Goal: Information Seeking & Learning: Learn about a topic

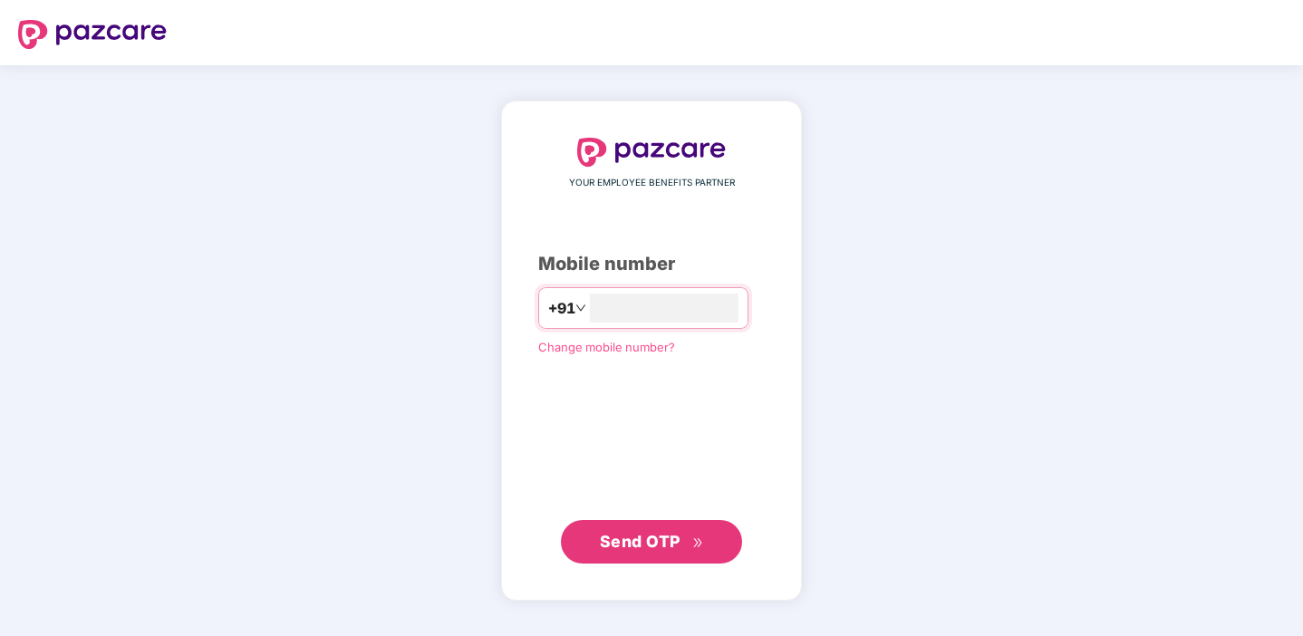
type input "**********"
click at [643, 545] on span "Send OTP" at bounding box center [640, 540] width 81 height 19
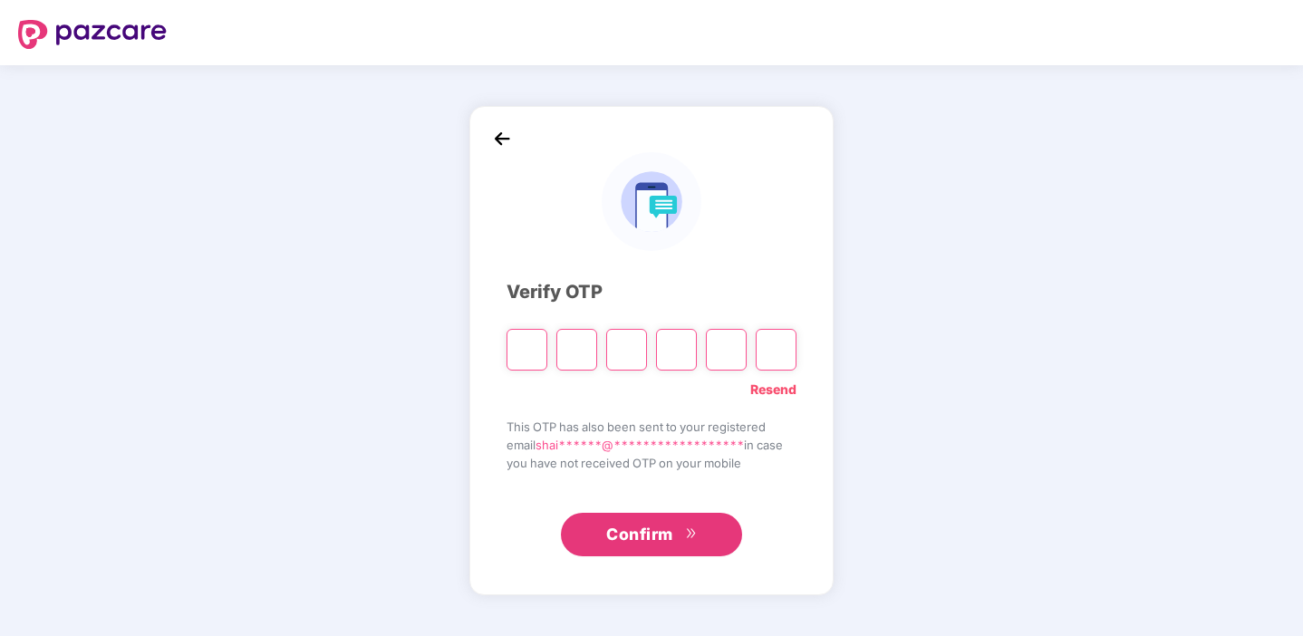
type input "*"
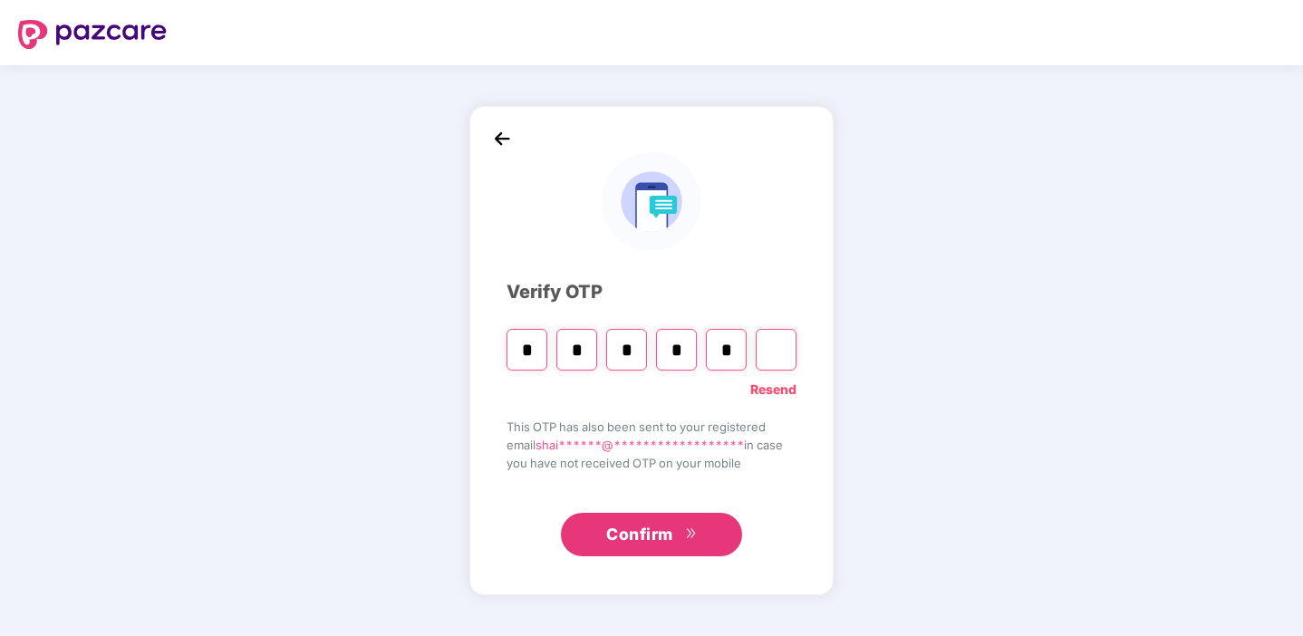
type input "*"
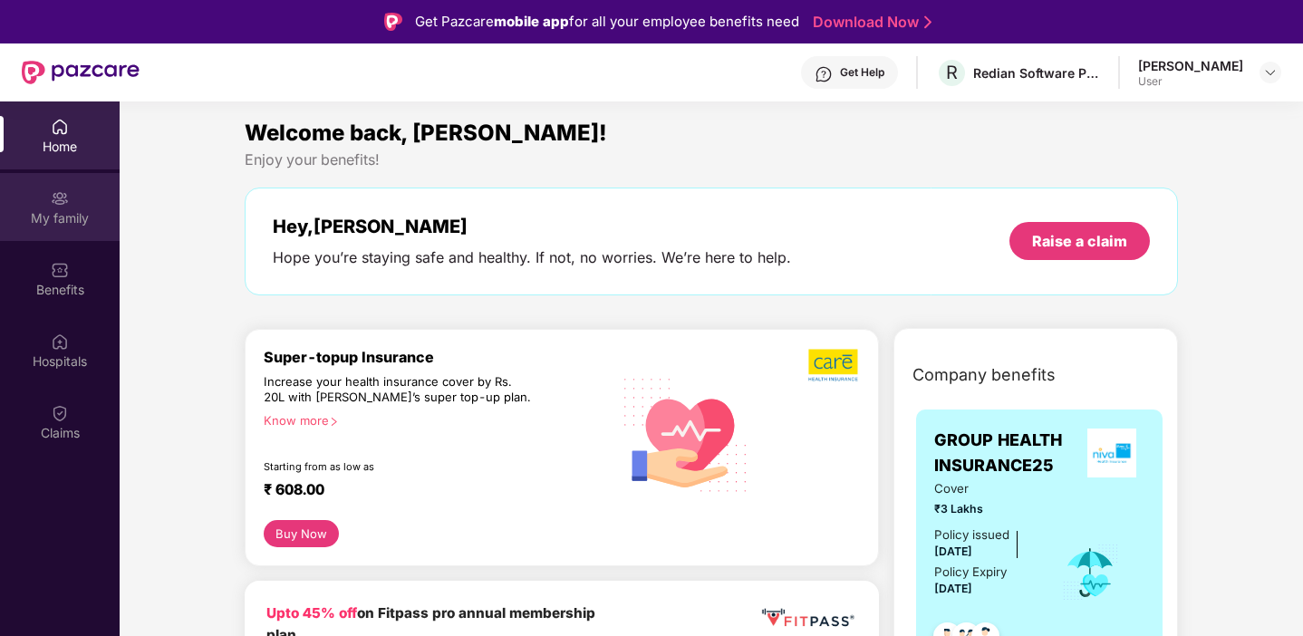
click at [67, 210] on div "My family" at bounding box center [60, 218] width 120 height 18
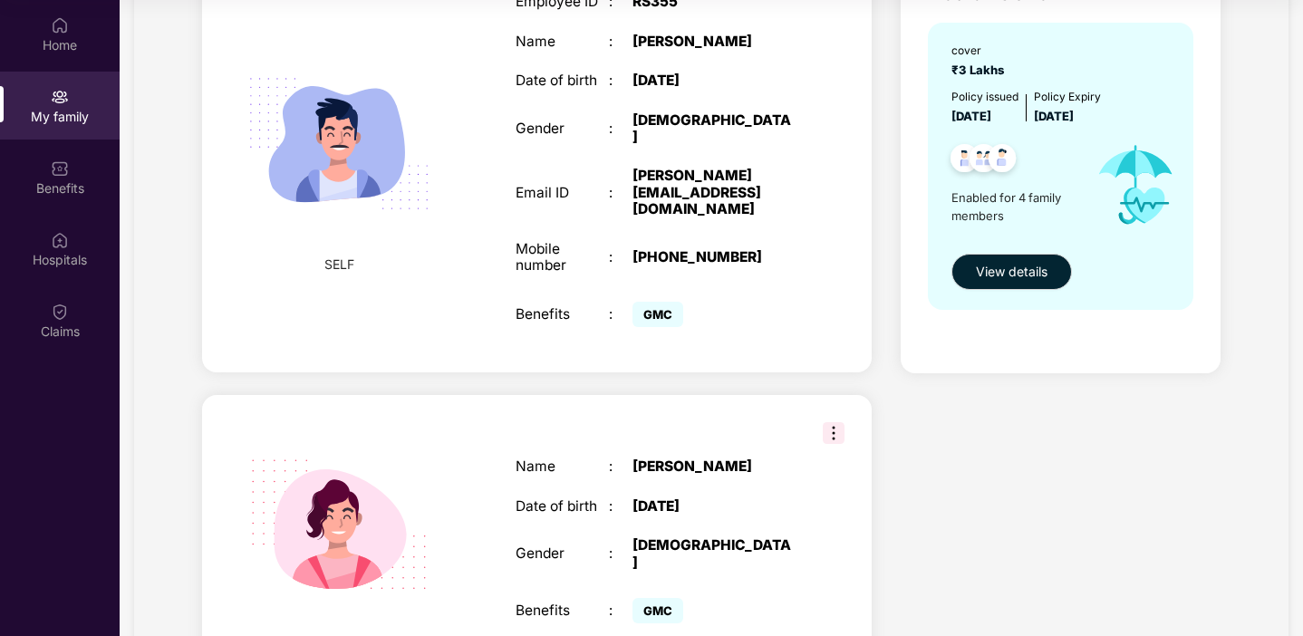
scroll to position [182, 0]
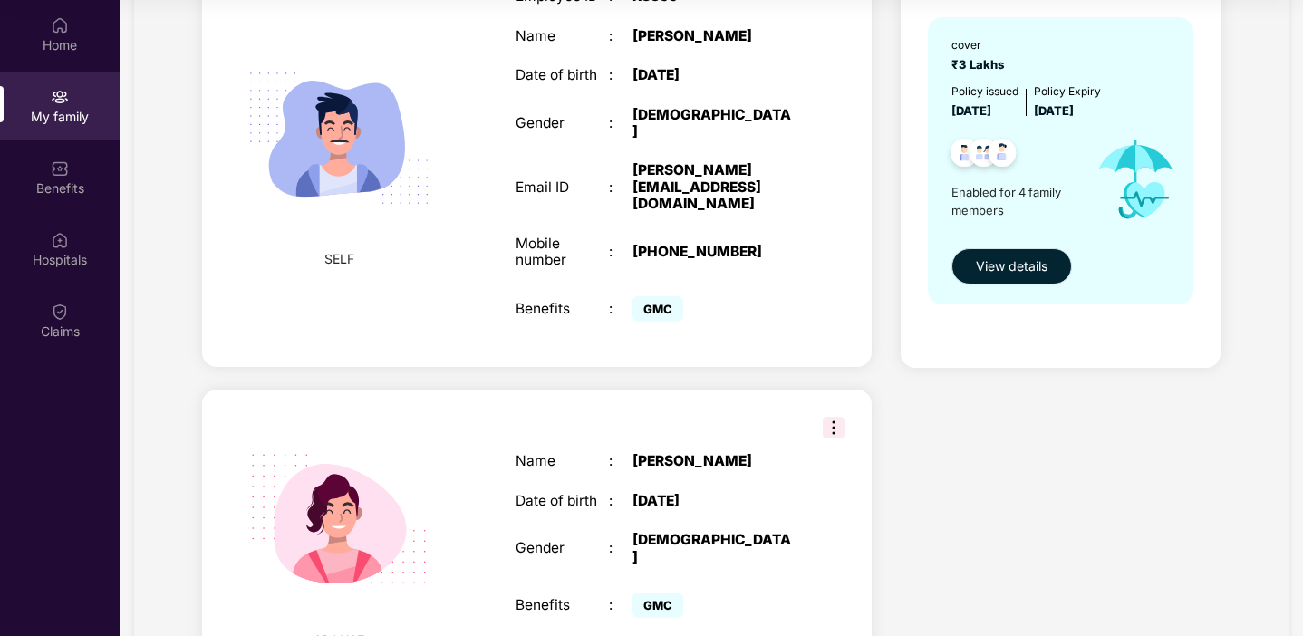
click at [998, 271] on span "View details" at bounding box center [1012, 266] width 72 height 20
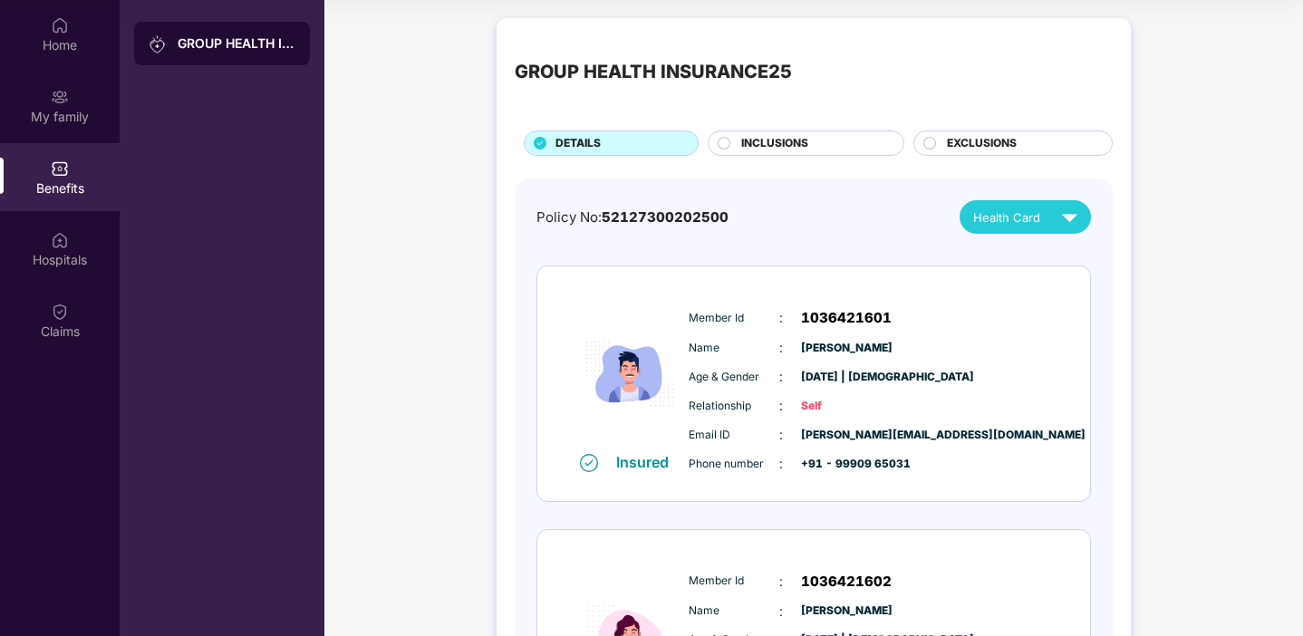
click at [726, 148] on icon at bounding box center [723, 143] width 13 height 13
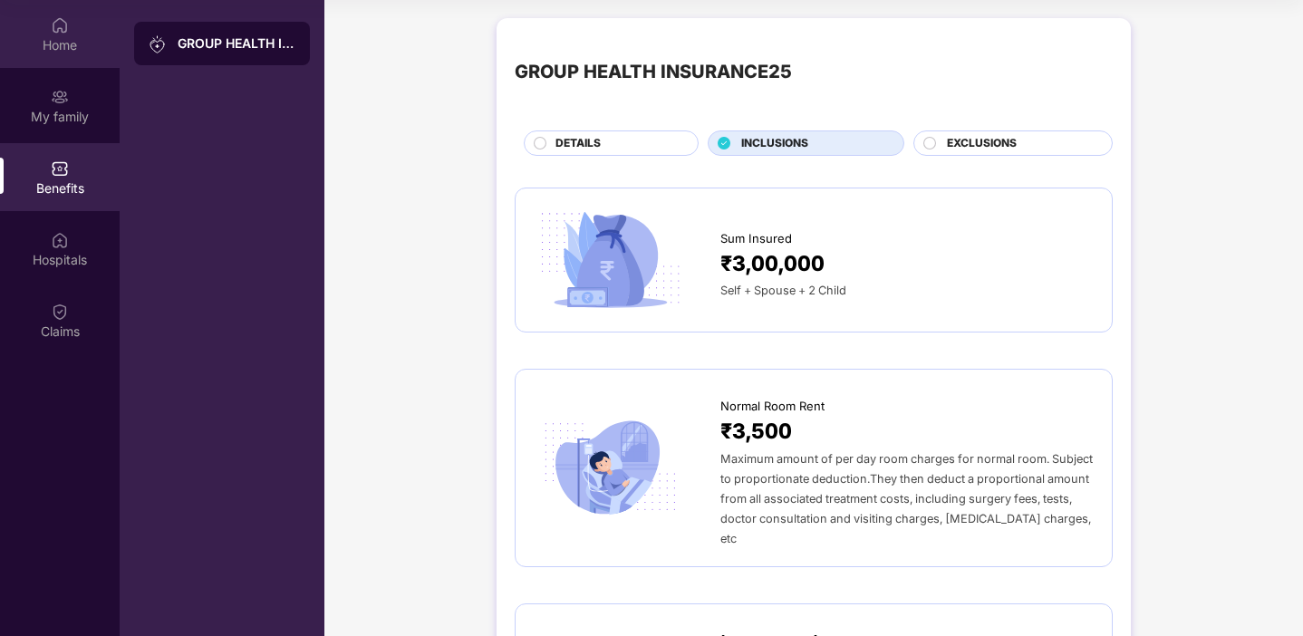
click at [61, 38] on div "Home" at bounding box center [60, 45] width 120 height 18
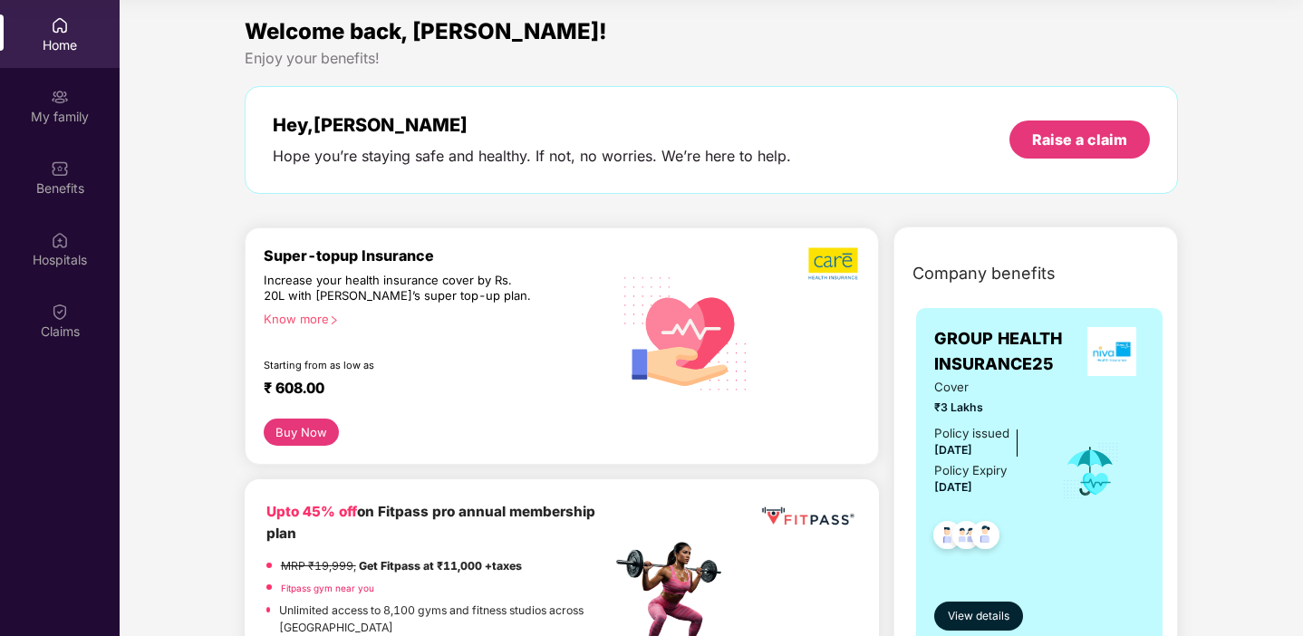
click at [317, 319] on div "Know more" at bounding box center [432, 318] width 337 height 13
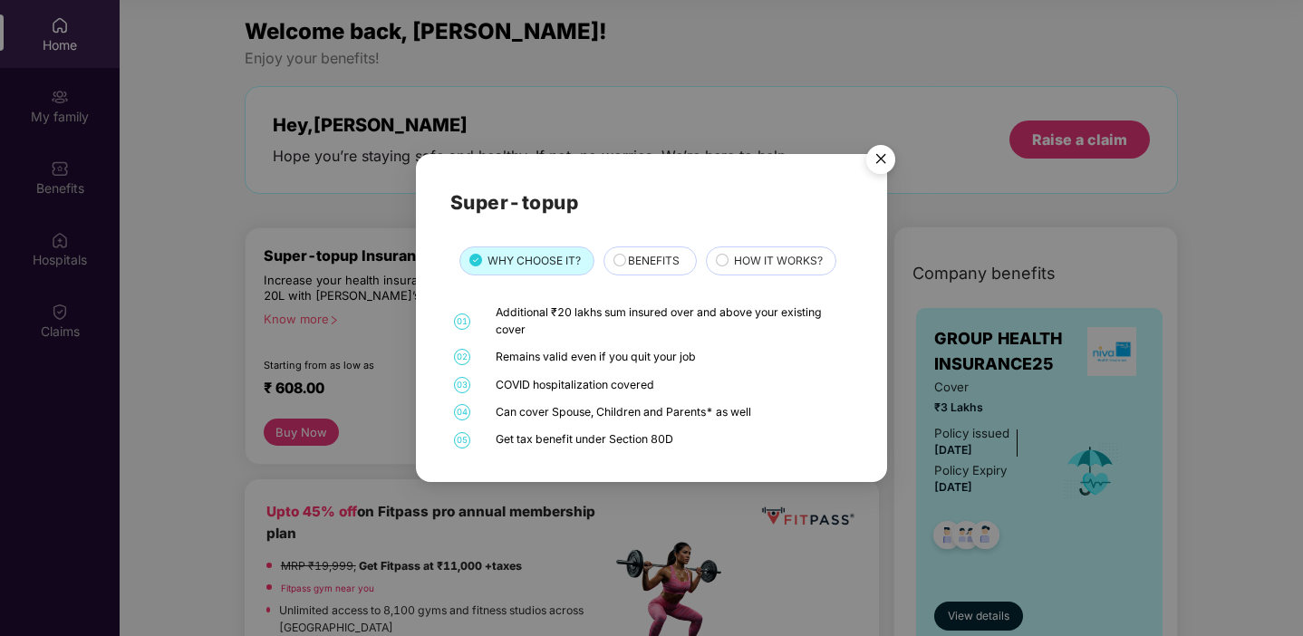
click at [620, 259] on div "BENEFITS" at bounding box center [652, 263] width 67 height 20
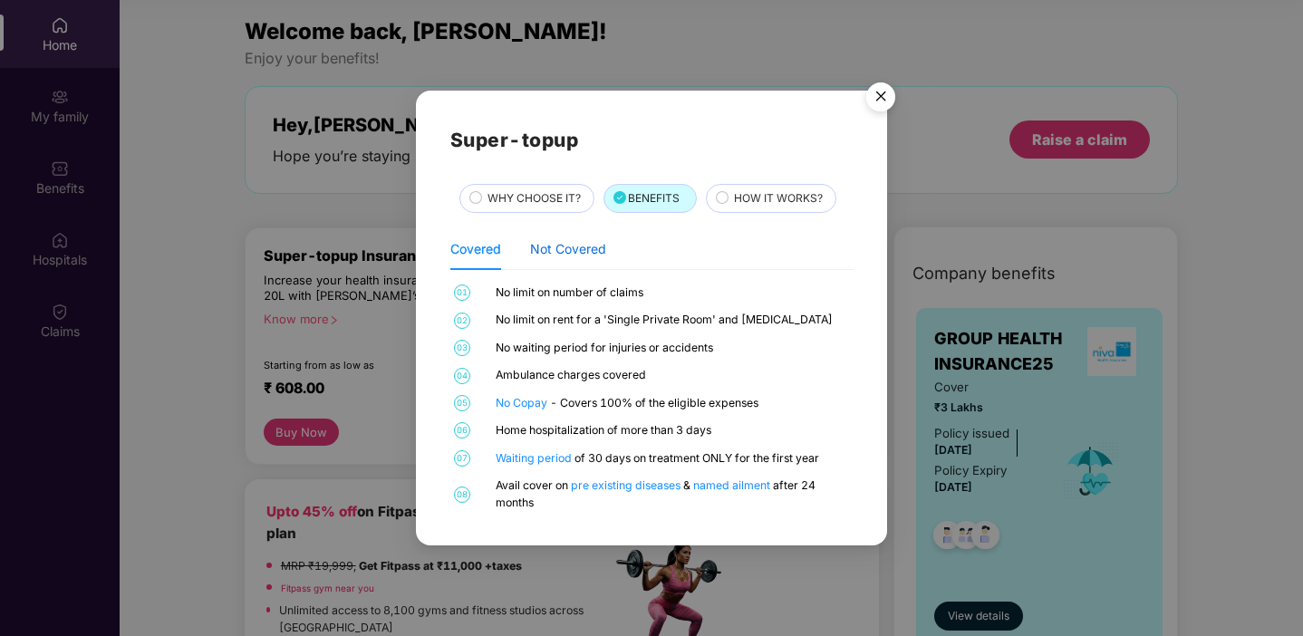
click at [573, 252] on div "Not Covered" at bounding box center [568, 249] width 76 height 20
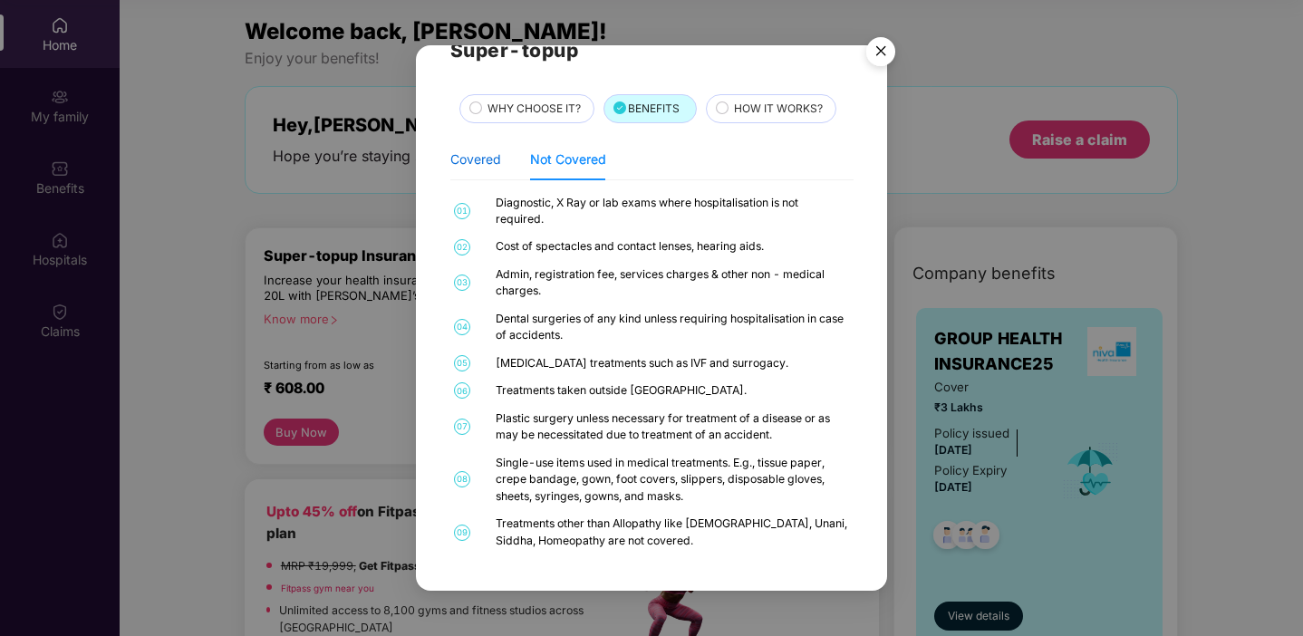
click at [484, 162] on div "Covered" at bounding box center [475, 159] width 51 height 20
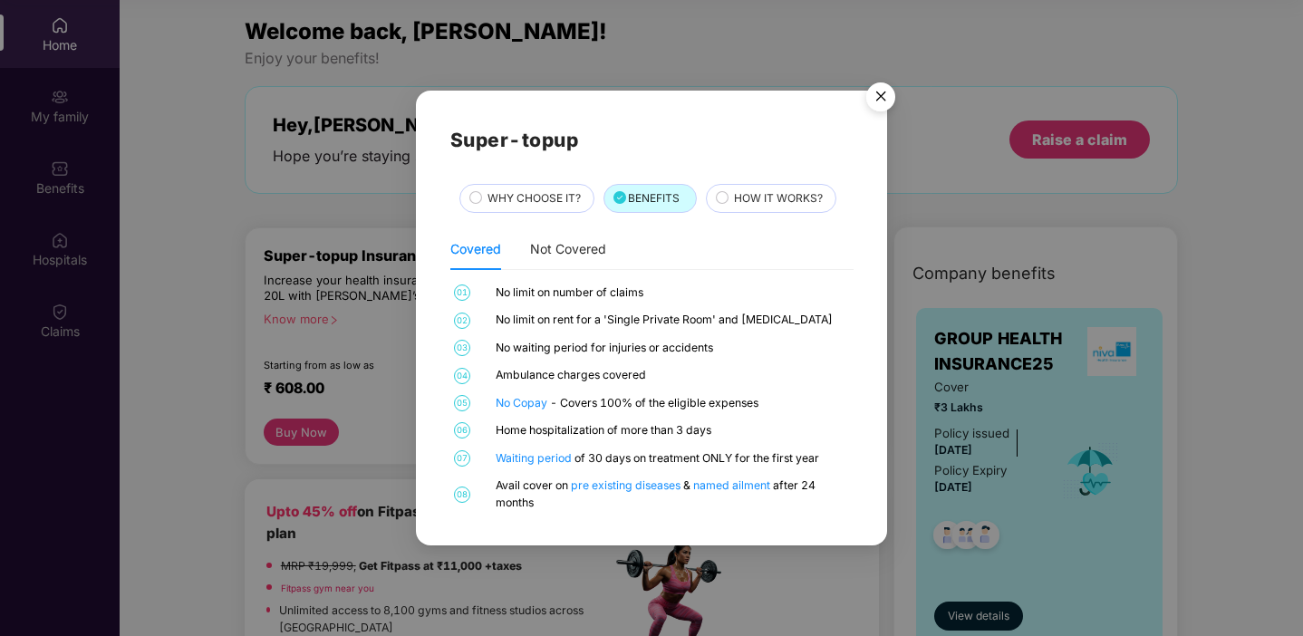
click at [888, 90] on img "Close" at bounding box center [880, 99] width 51 height 51
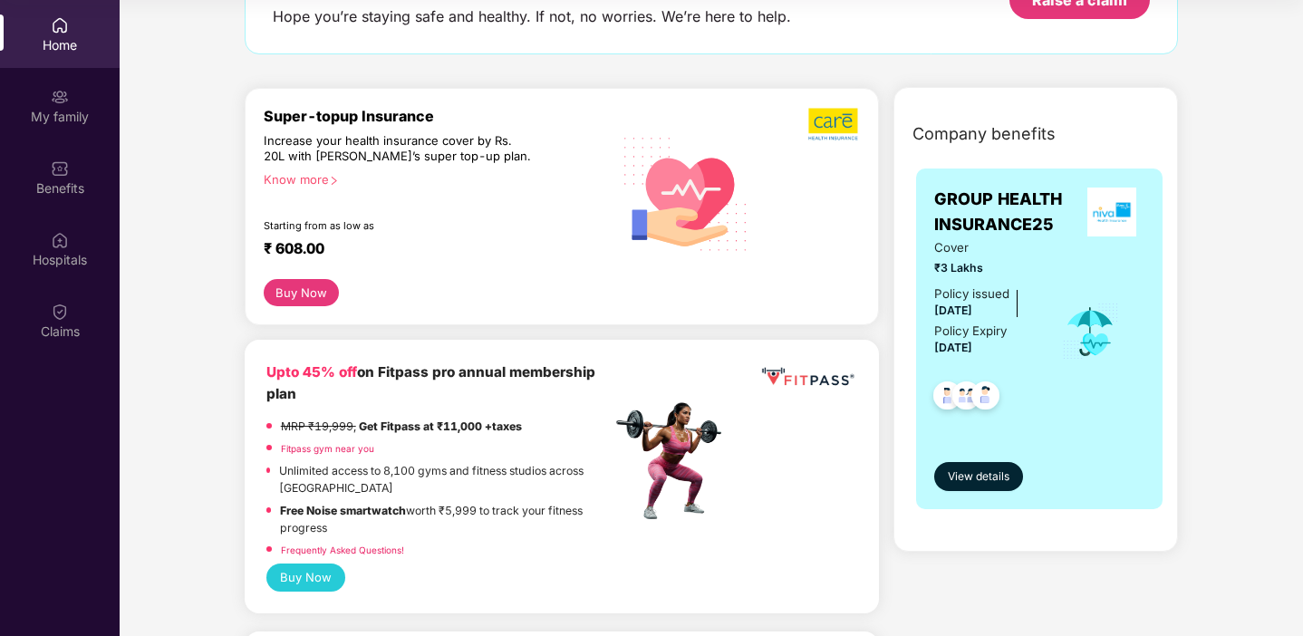
scroll to position [138, 0]
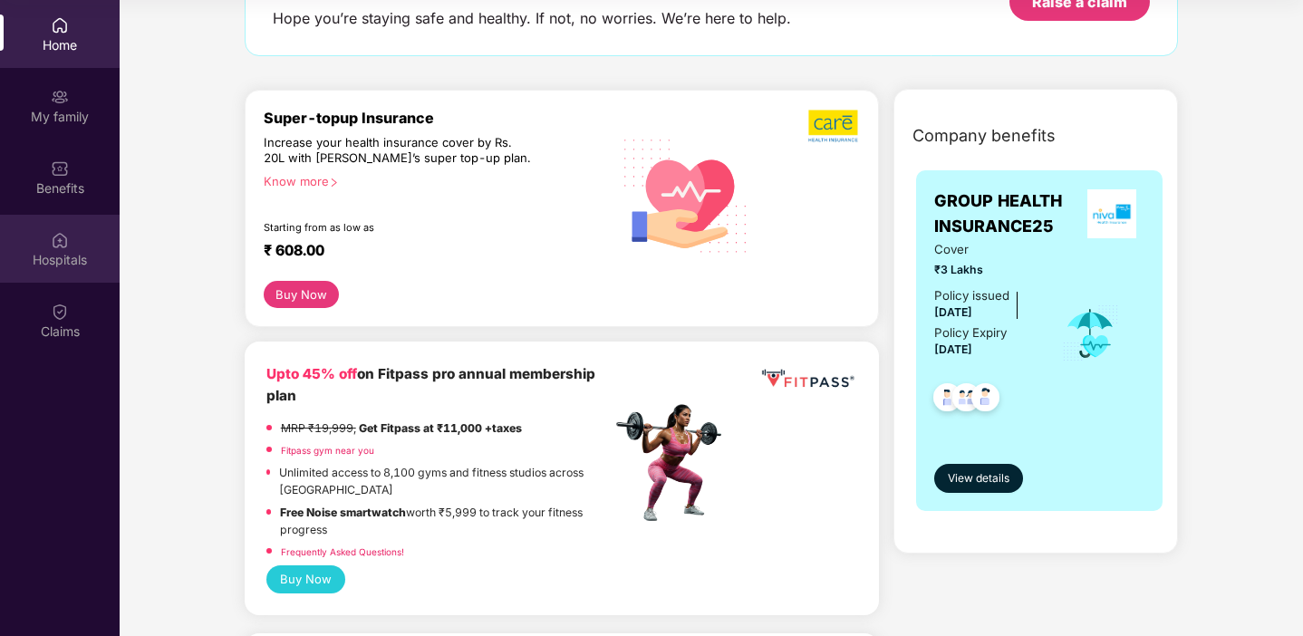
click at [57, 247] on img at bounding box center [60, 240] width 18 height 18
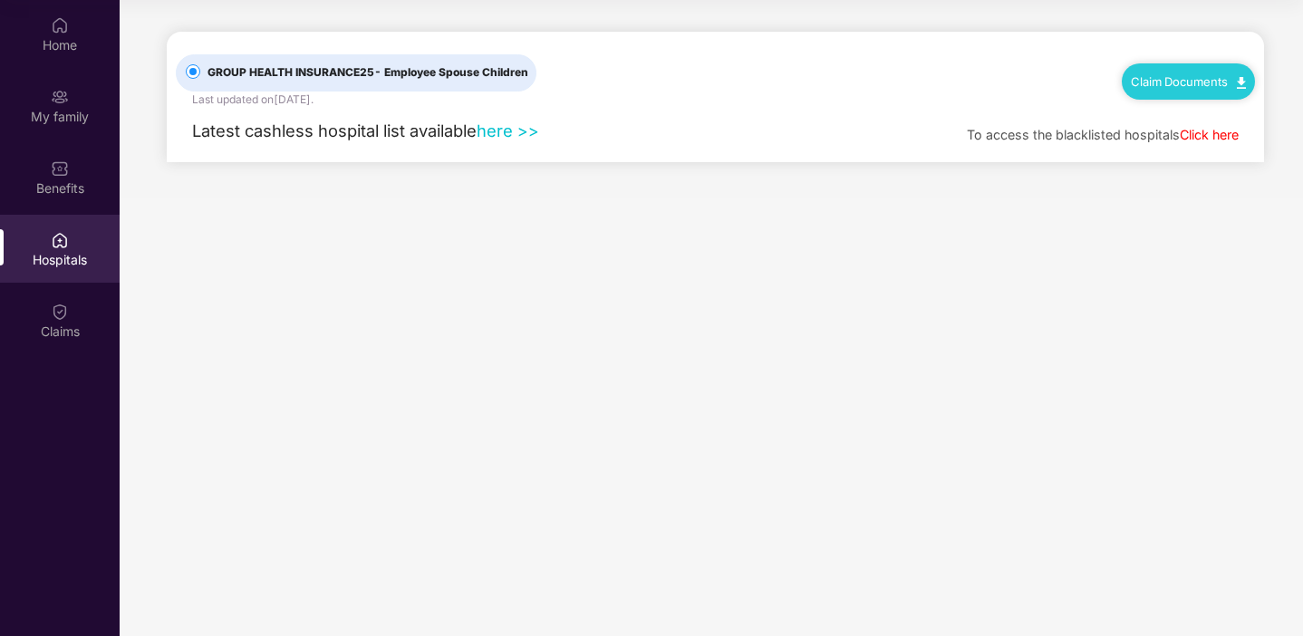
click at [509, 135] on link "here >>" at bounding box center [507, 130] width 63 height 20
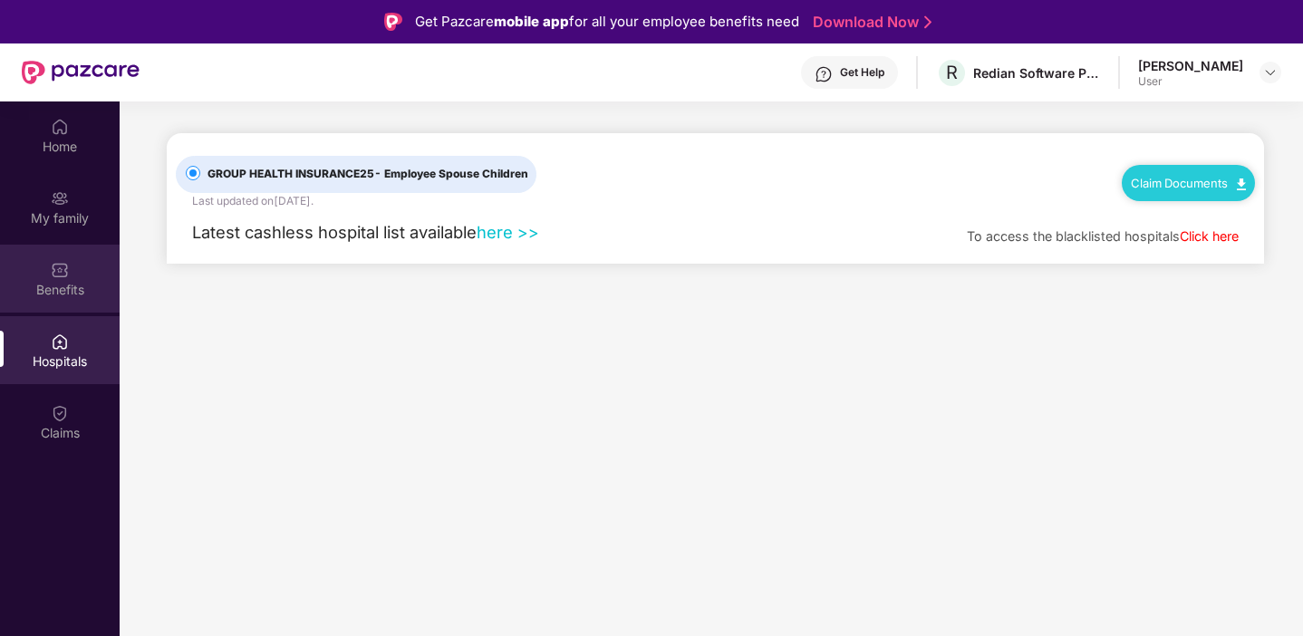
click at [62, 286] on div "Benefits" at bounding box center [60, 290] width 120 height 18
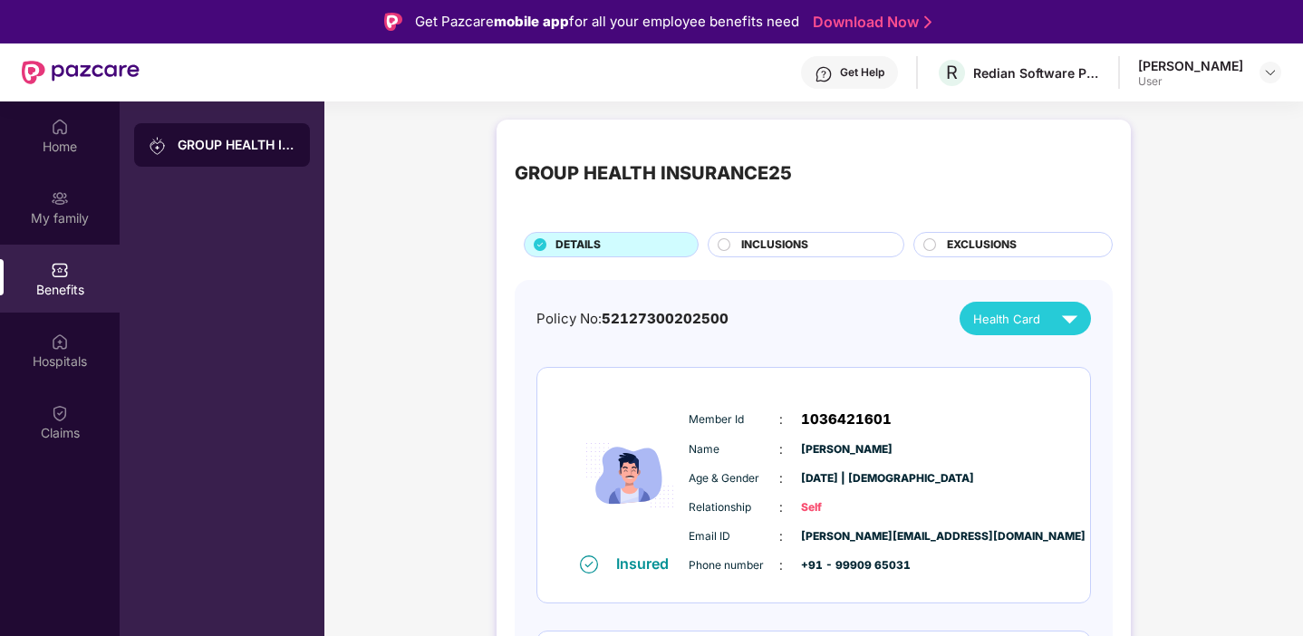
click at [783, 244] on span "INCLUSIONS" at bounding box center [774, 244] width 67 height 17
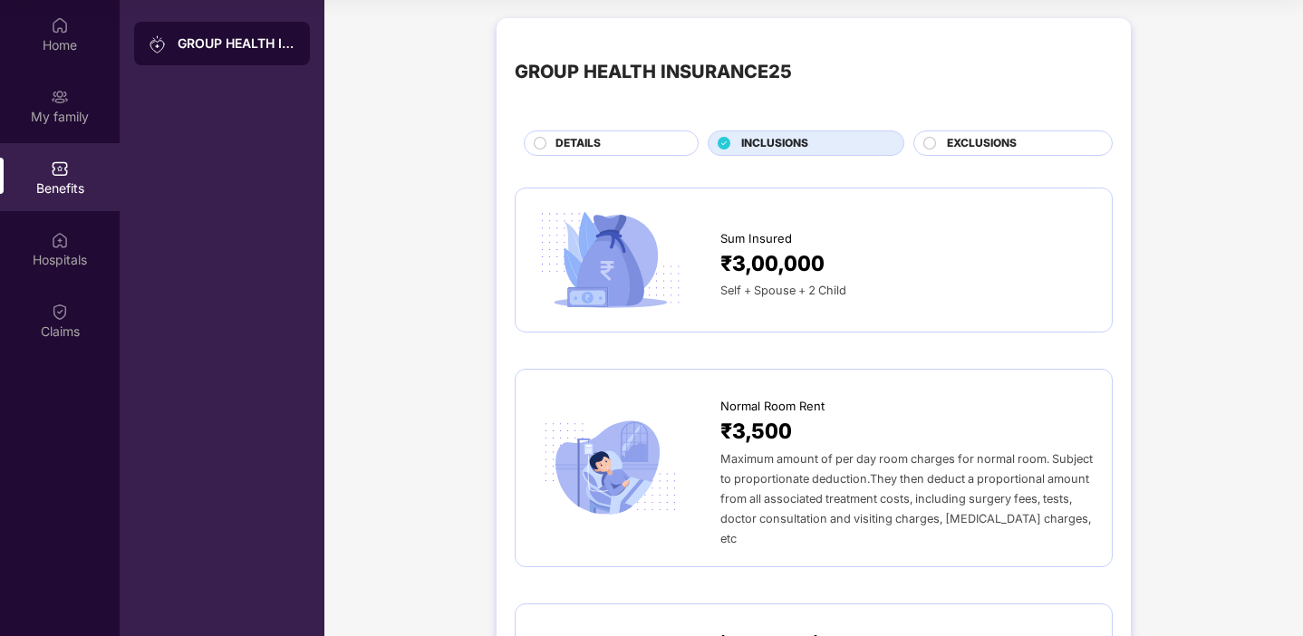
click at [975, 144] on span "EXCLUSIONS" at bounding box center [982, 143] width 70 height 17
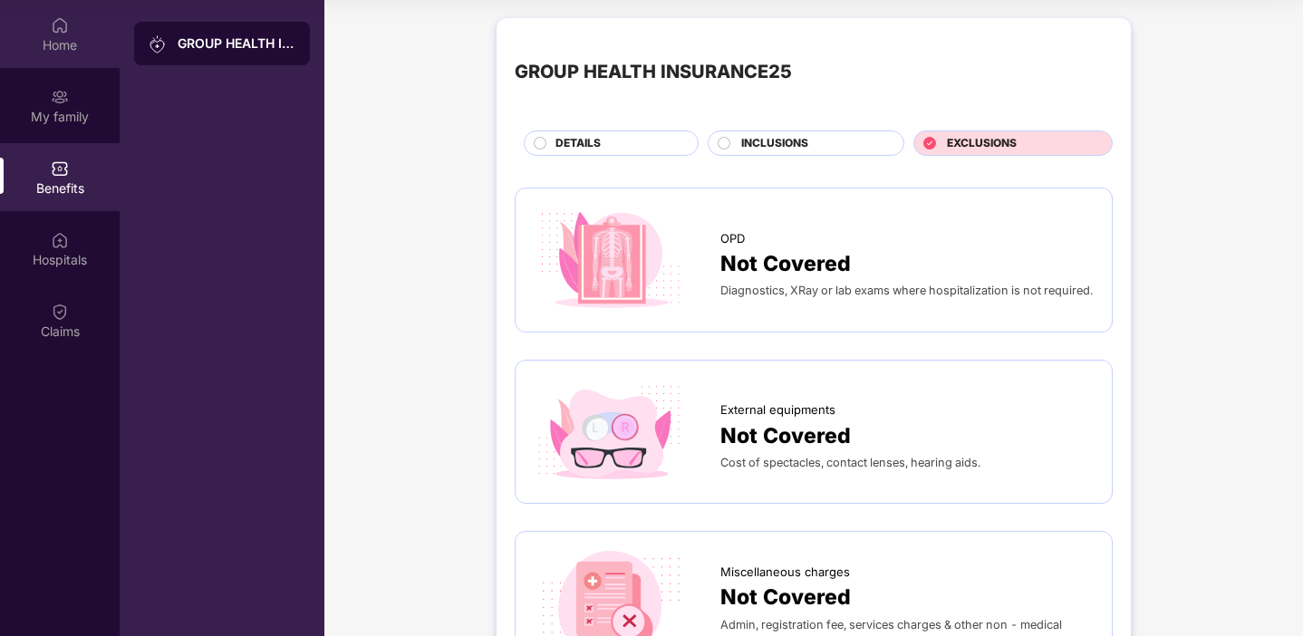
click at [63, 40] on div "Home" at bounding box center [60, 45] width 120 height 18
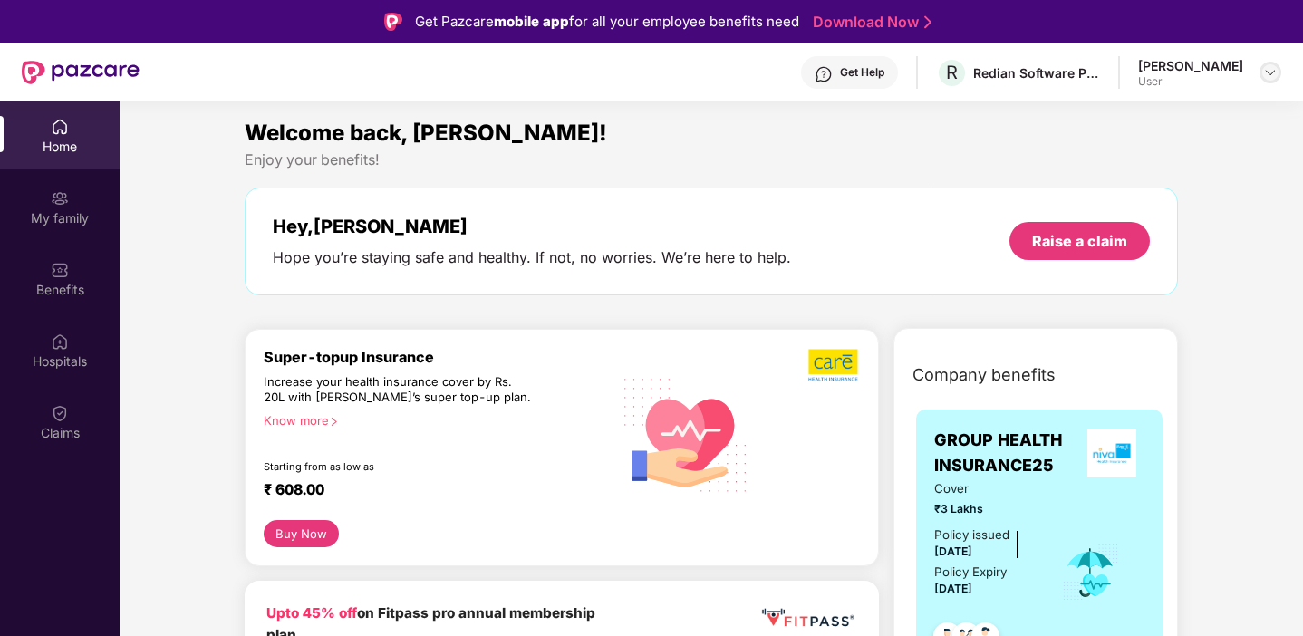
click at [1270, 73] on img at bounding box center [1270, 72] width 14 height 14
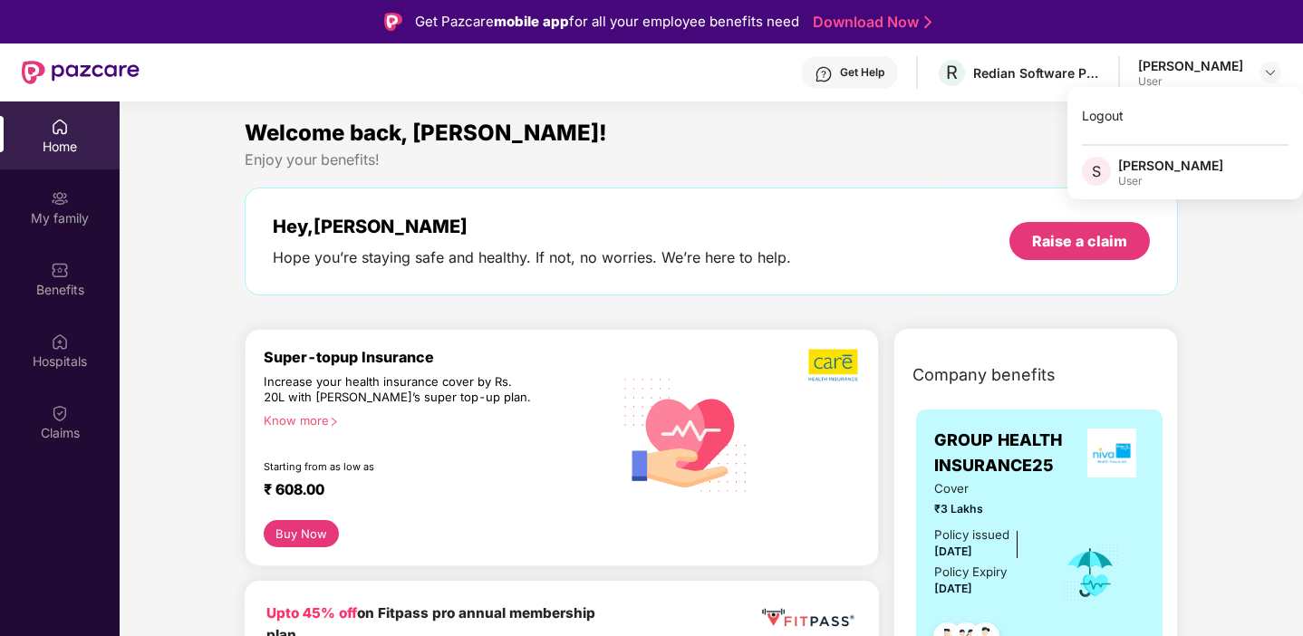
click at [890, 175] on div "Welcome back, [PERSON_NAME]! Enjoy your benefits! Hey, [PERSON_NAME] you’re sta…" at bounding box center [711, 214] width 948 height 197
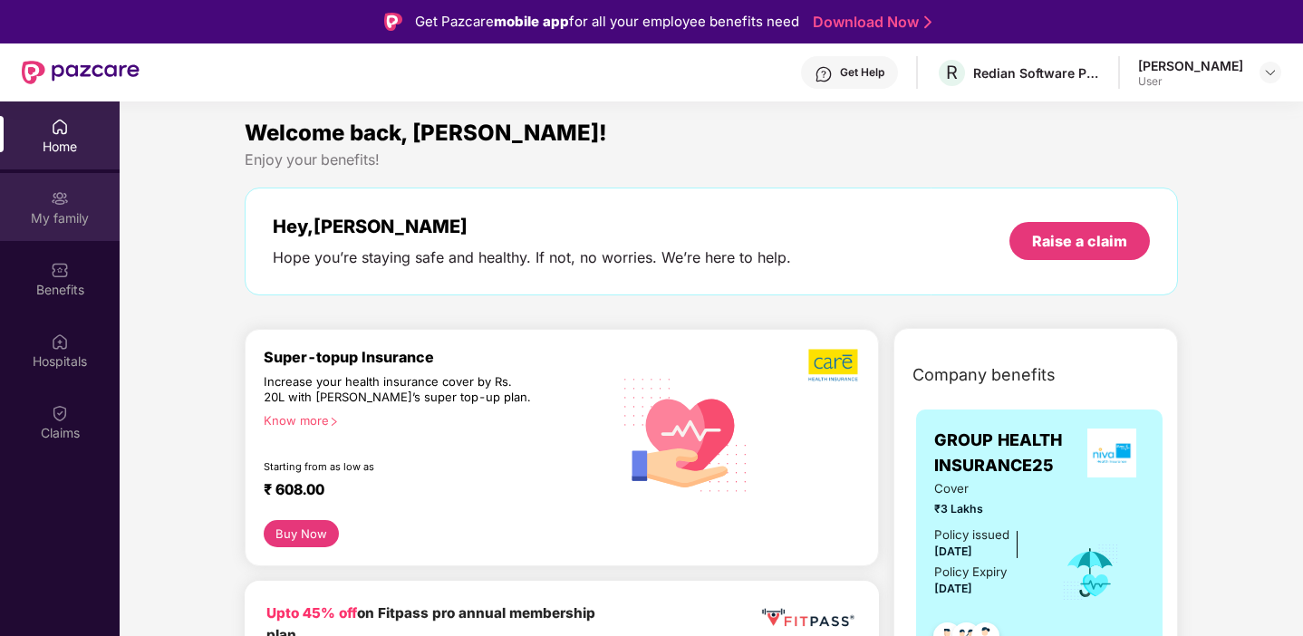
click at [60, 201] on img at bounding box center [60, 198] width 18 height 18
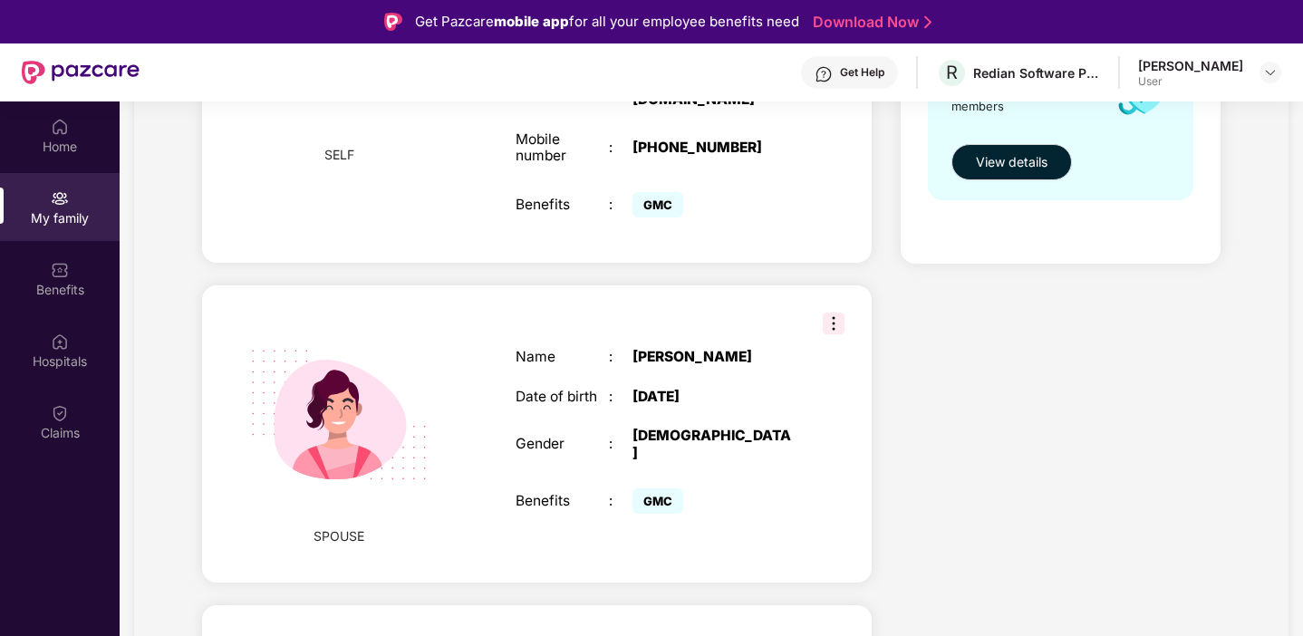
scroll to position [417, 0]
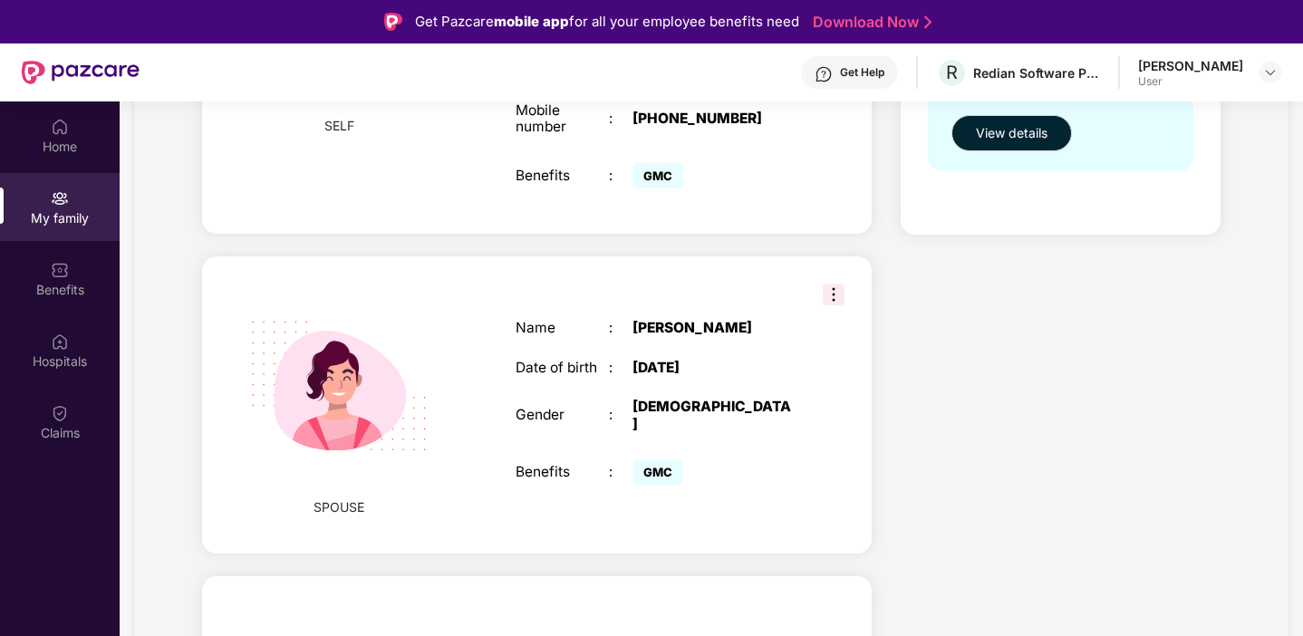
click at [830, 284] on img at bounding box center [834, 295] width 22 height 22
click at [768, 411] on div "Name : [PERSON_NAME] Date of birth : [DEMOGRAPHIC_DATA] Gender : [DEMOGRAPHIC_D…" at bounding box center [655, 404] width 316 height 215
click at [345, 353] on img at bounding box center [338, 385] width 223 height 223
click at [347, 497] on span "SPOUSE" at bounding box center [338, 507] width 51 height 20
click at [341, 361] on img at bounding box center [338, 385] width 223 height 223
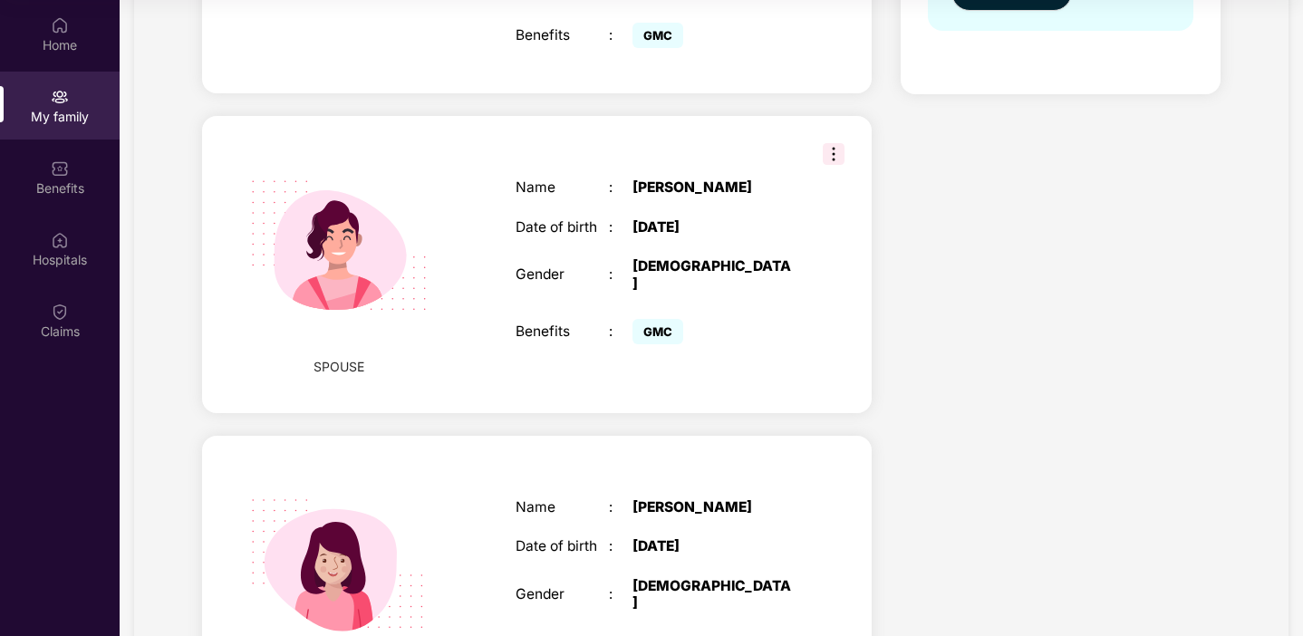
scroll to position [0, 0]
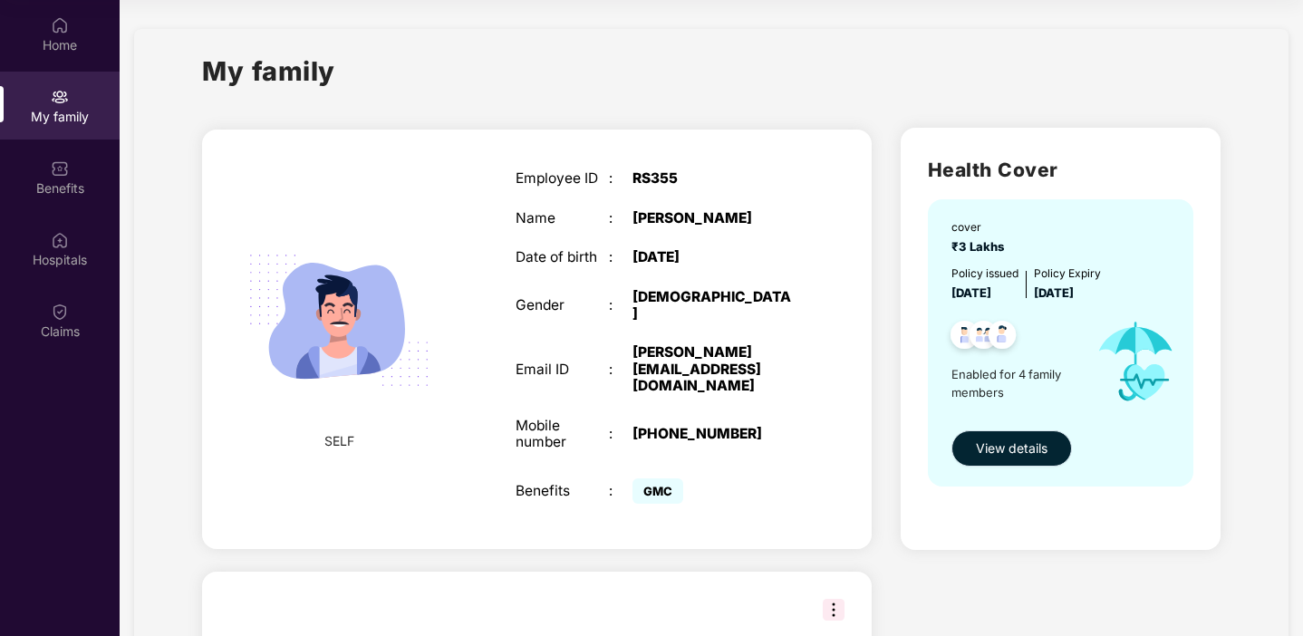
click at [993, 448] on span "View details" at bounding box center [1012, 448] width 72 height 20
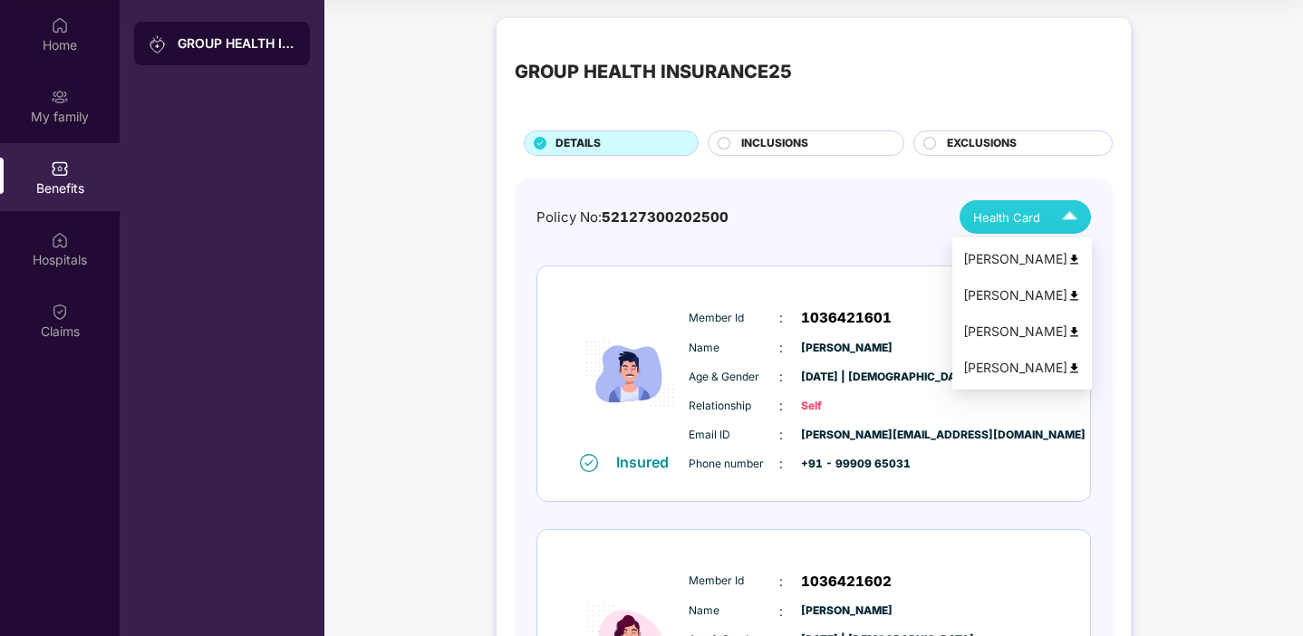
click at [1073, 220] on img at bounding box center [1070, 217] width 32 height 32
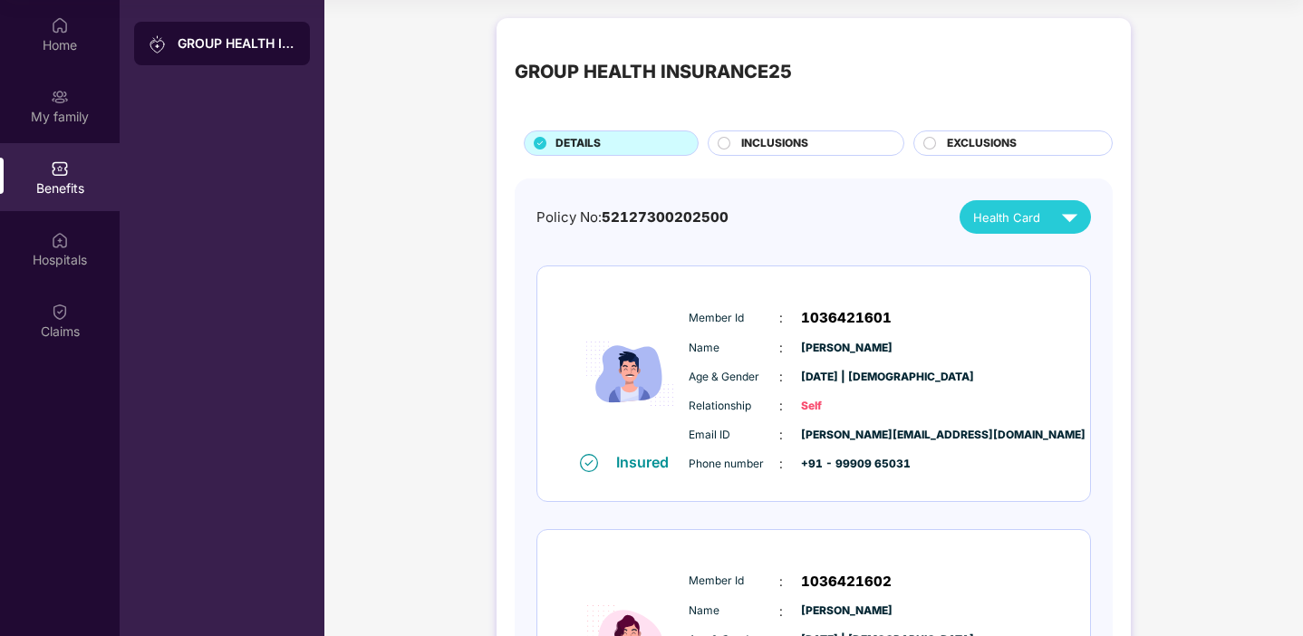
click at [615, 381] on img at bounding box center [629, 373] width 109 height 157
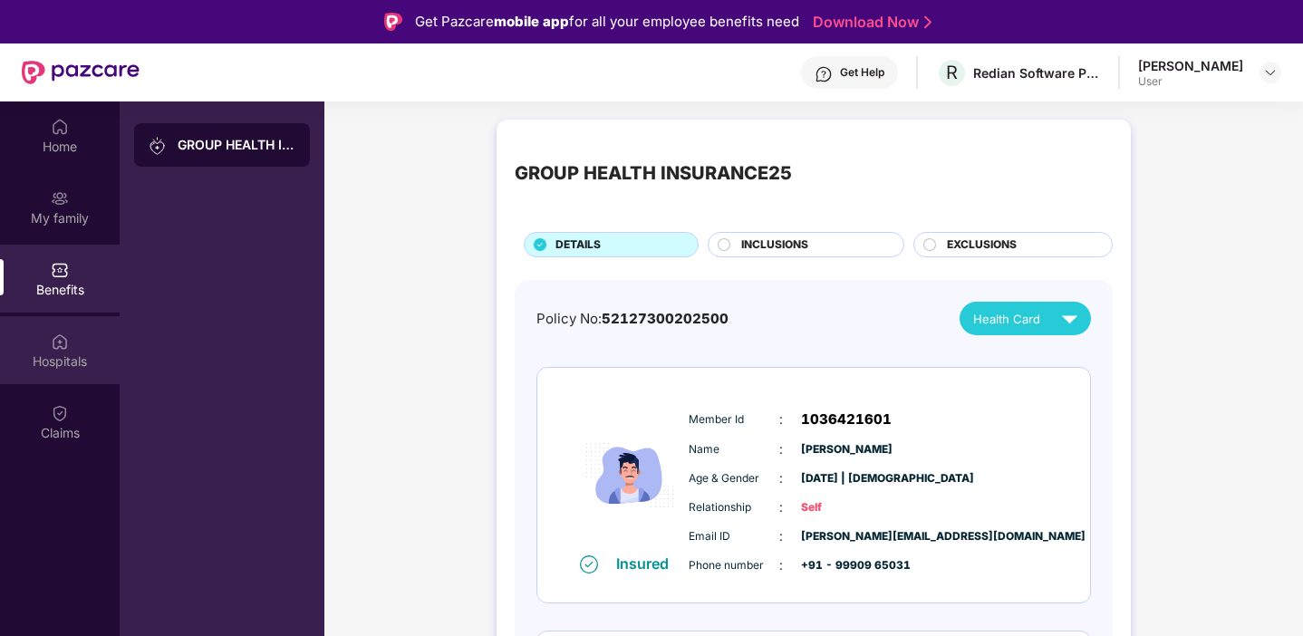
click at [70, 357] on div "Hospitals" at bounding box center [60, 361] width 120 height 18
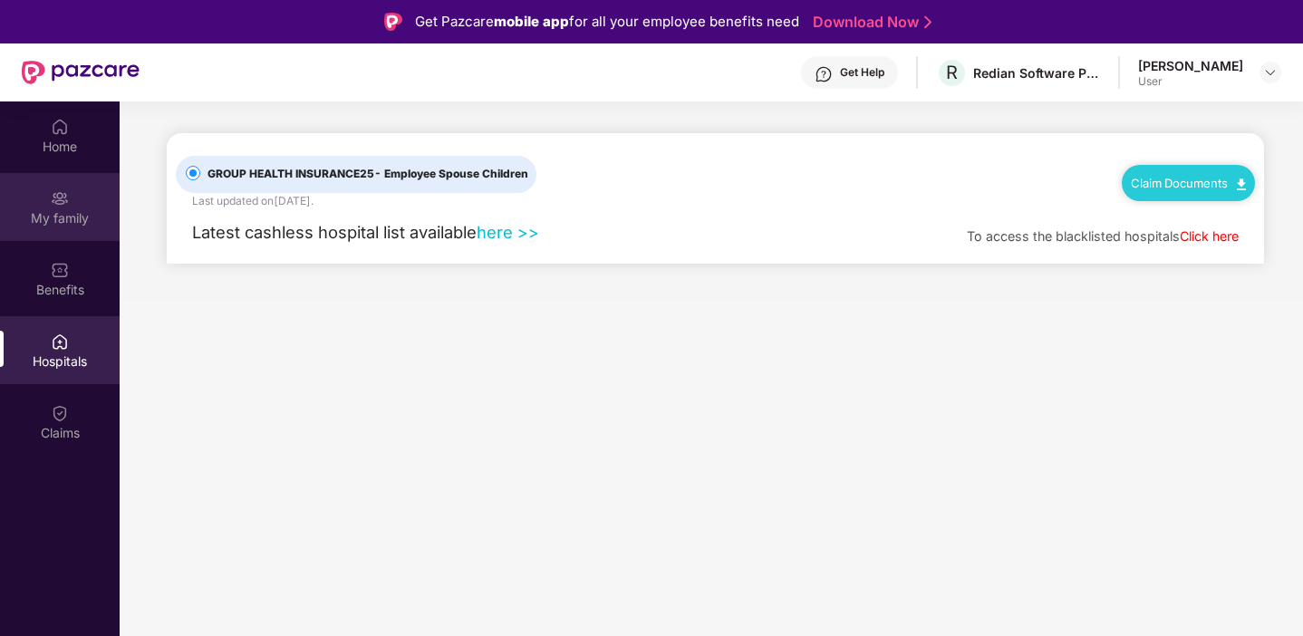
click at [67, 204] on img at bounding box center [60, 198] width 18 height 18
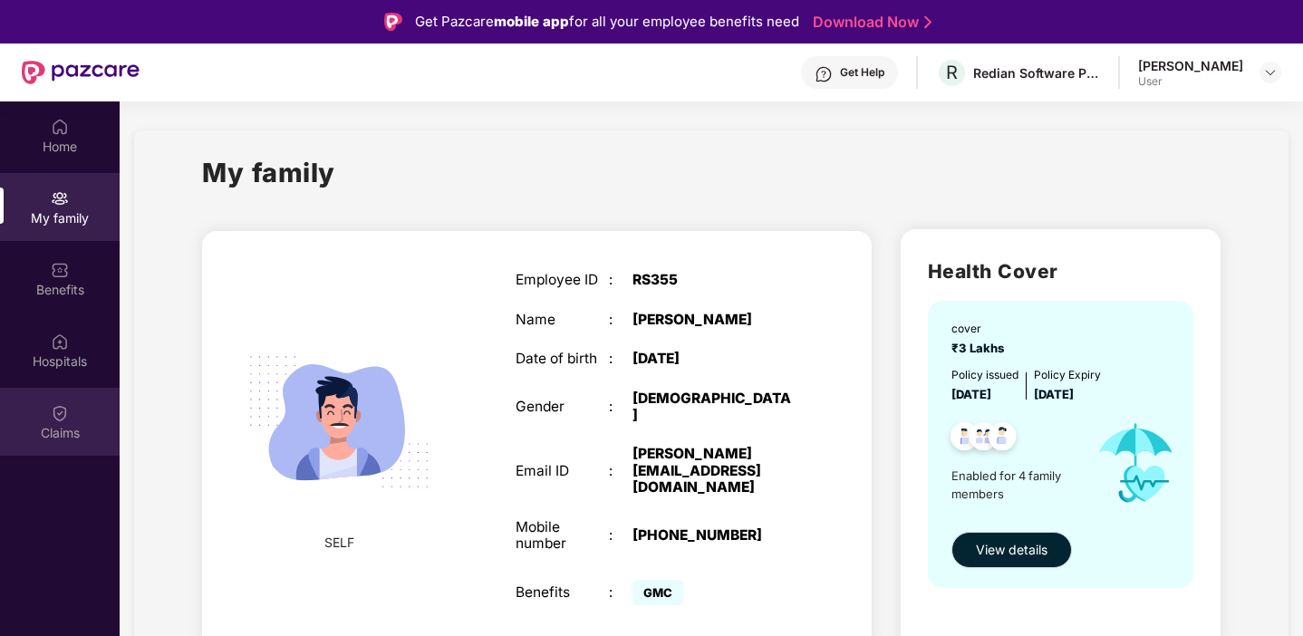
click at [72, 424] on div "Claims" at bounding box center [60, 433] width 120 height 18
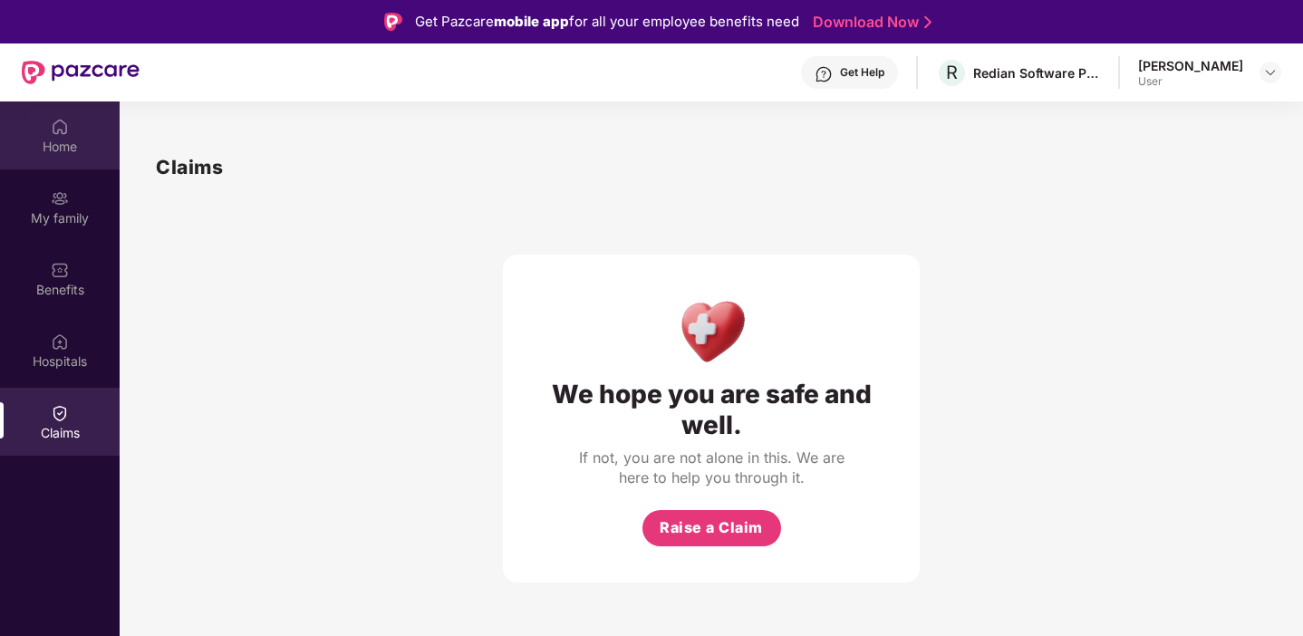
click at [66, 145] on div "Home" at bounding box center [60, 147] width 120 height 18
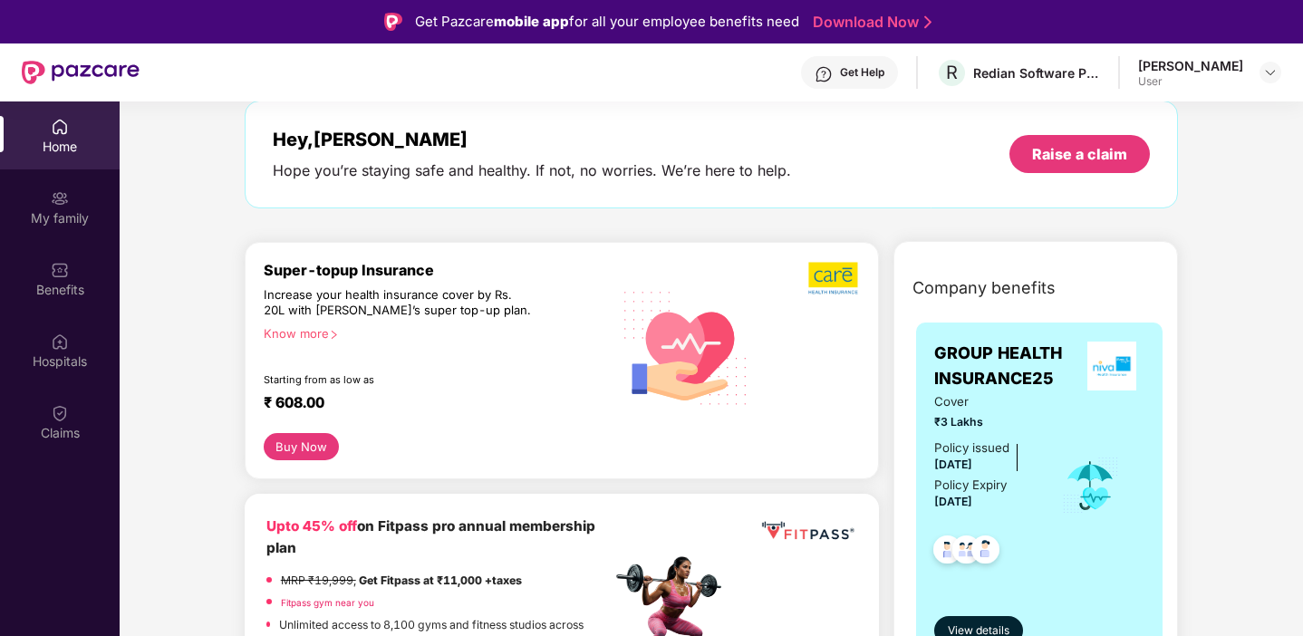
scroll to position [89, 0]
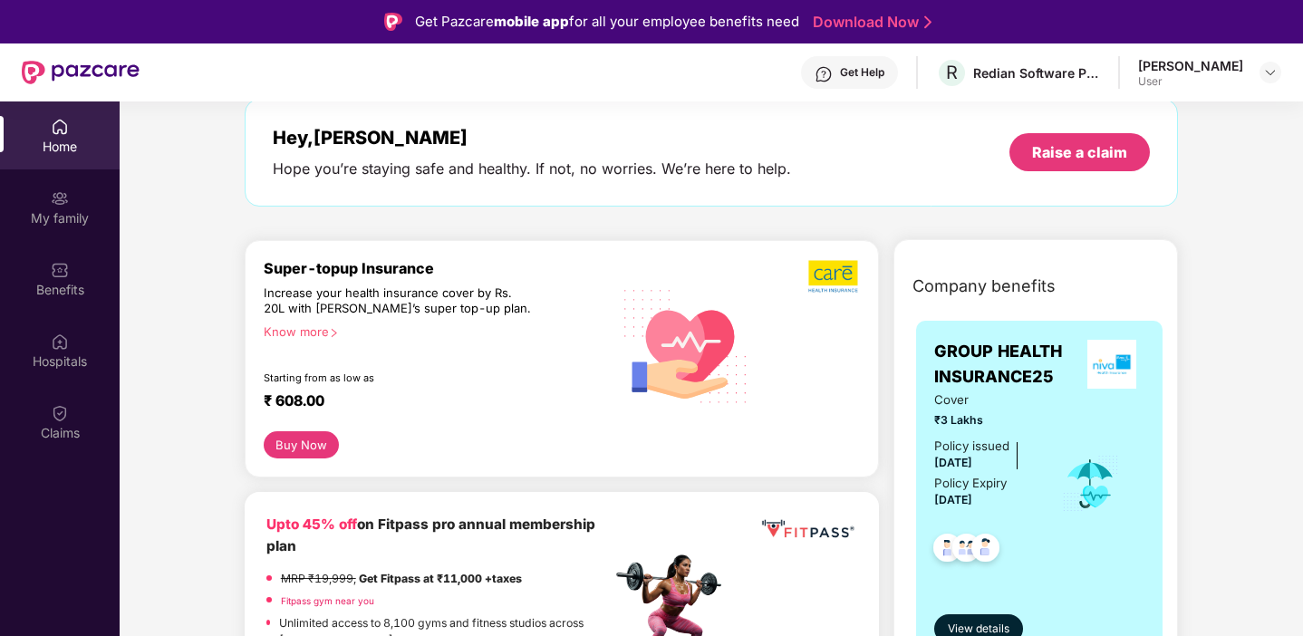
click at [315, 332] on div "Know more" at bounding box center [432, 330] width 337 height 13
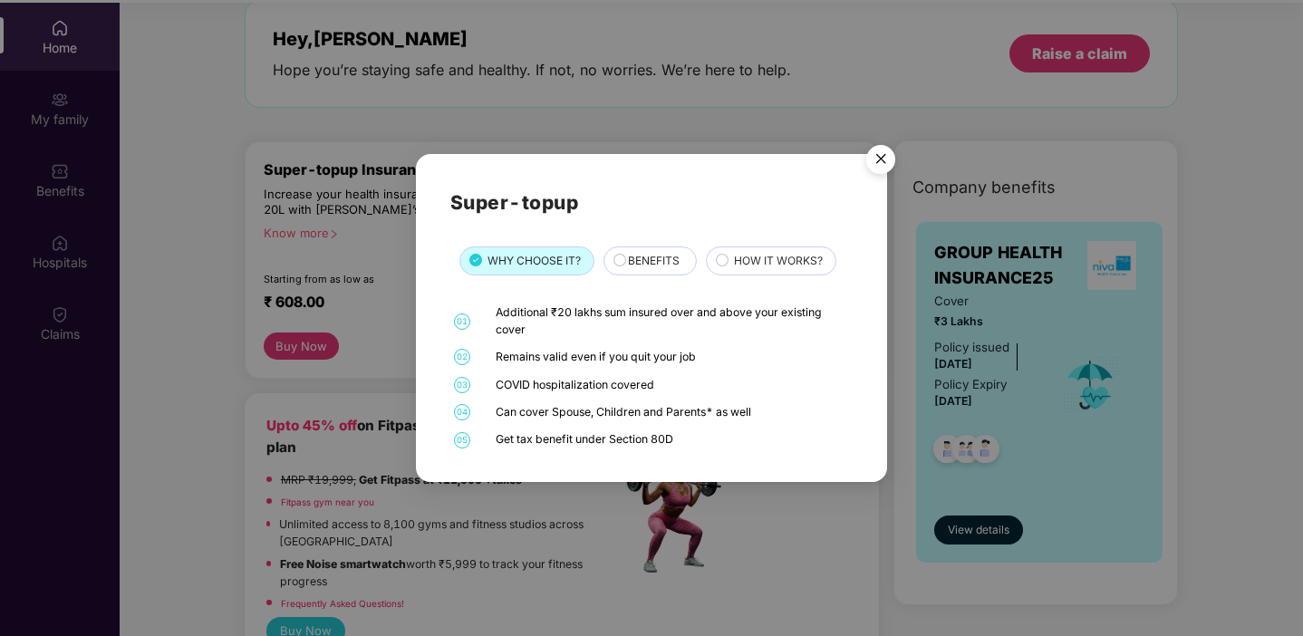
scroll to position [101, 0]
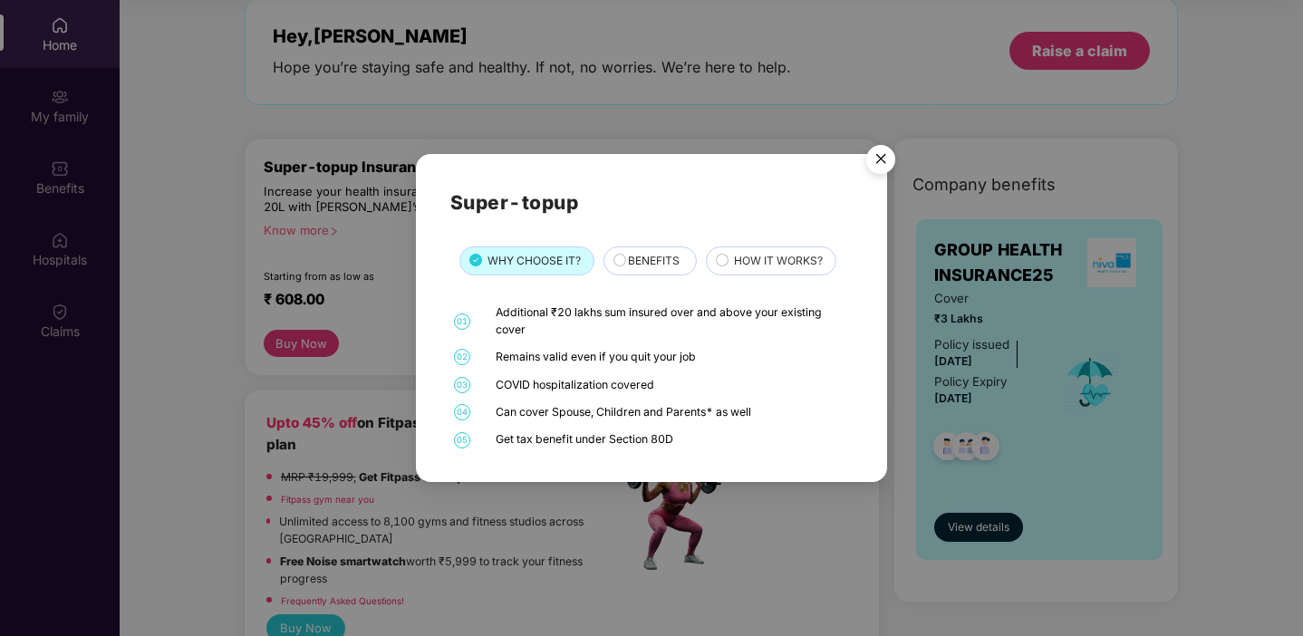
click at [883, 157] on img "Close" at bounding box center [880, 162] width 51 height 51
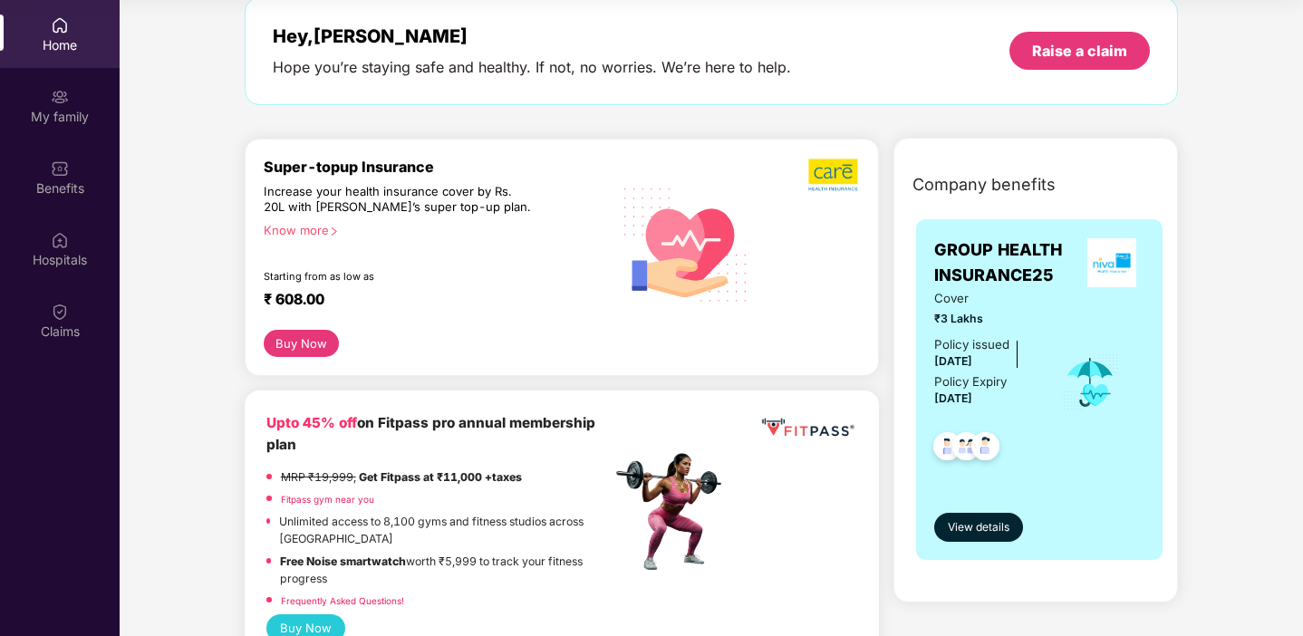
click at [319, 342] on button "Buy Now" at bounding box center [301, 343] width 75 height 27
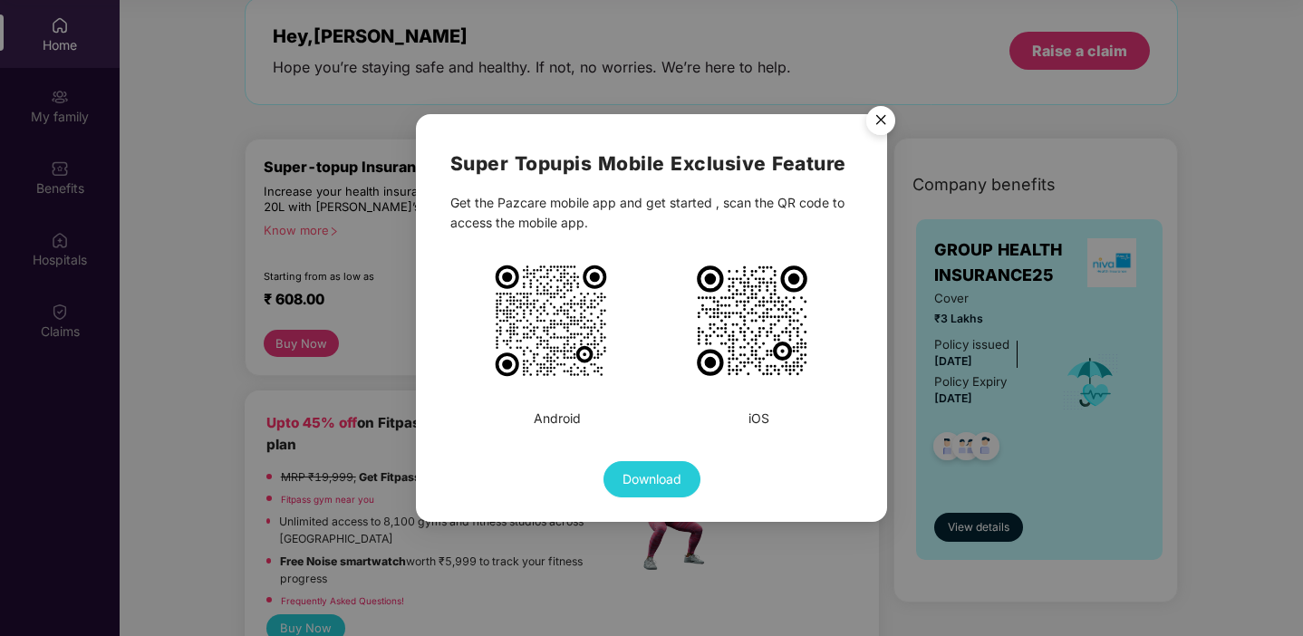
click at [881, 126] on img "Close" at bounding box center [880, 123] width 51 height 51
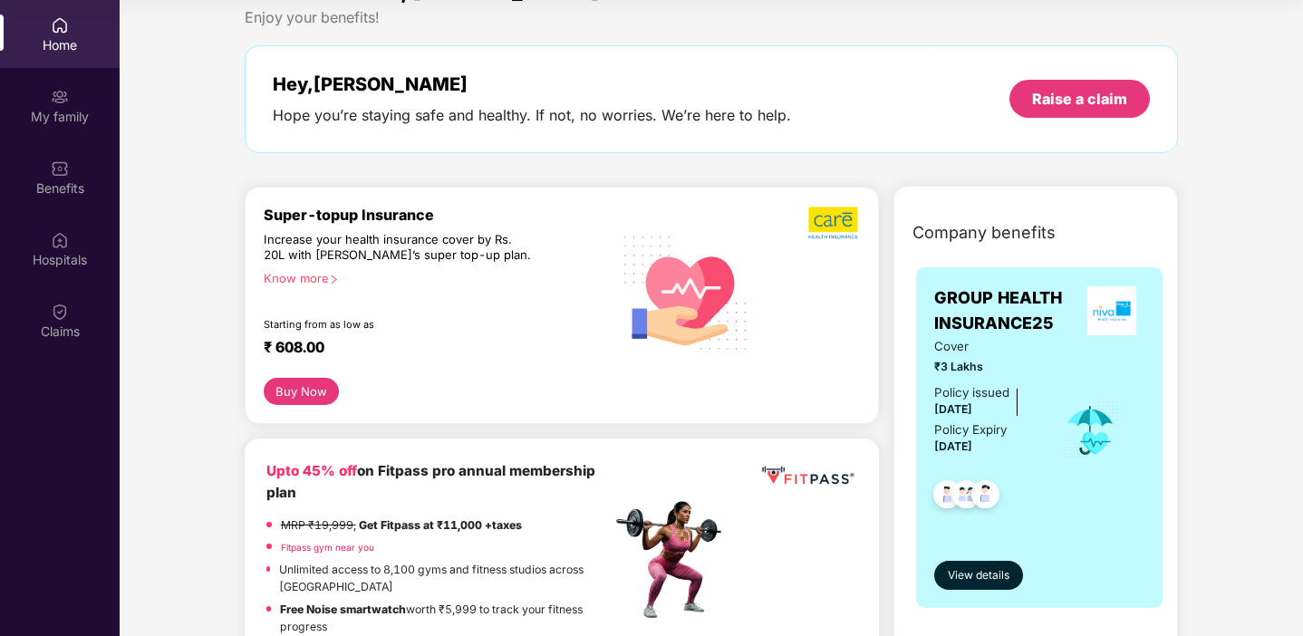
scroll to position [0, 0]
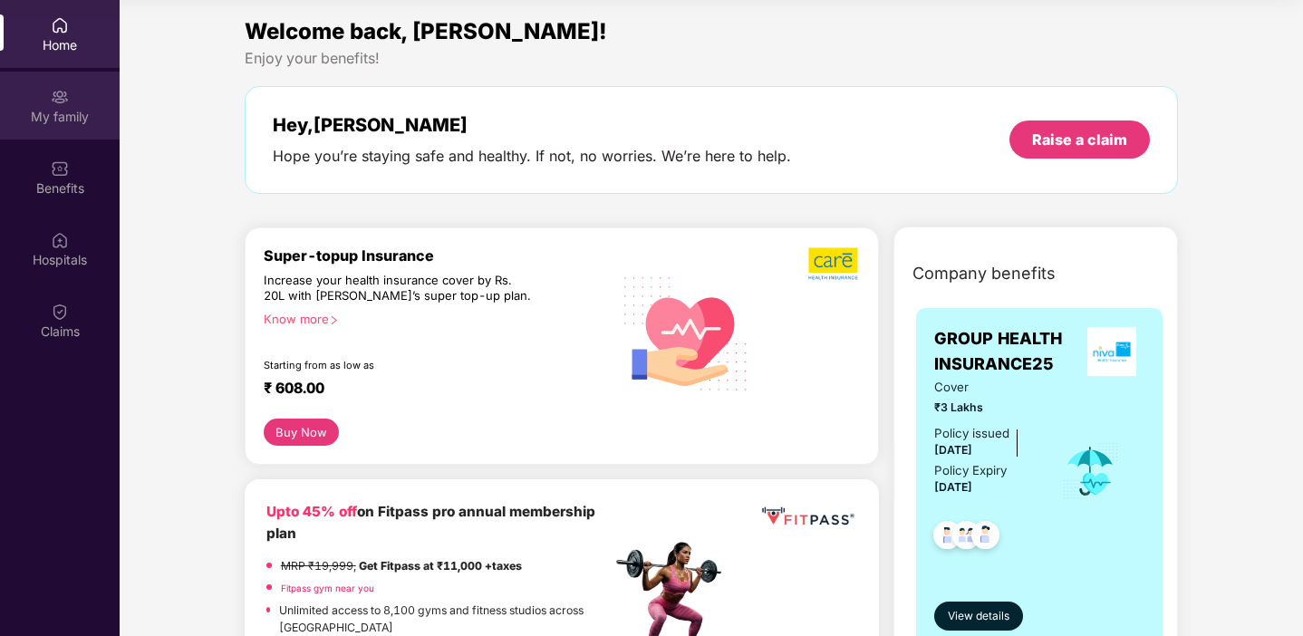
click at [60, 127] on div "My family" at bounding box center [60, 106] width 120 height 68
